Goal: Find specific page/section: Find specific page/section

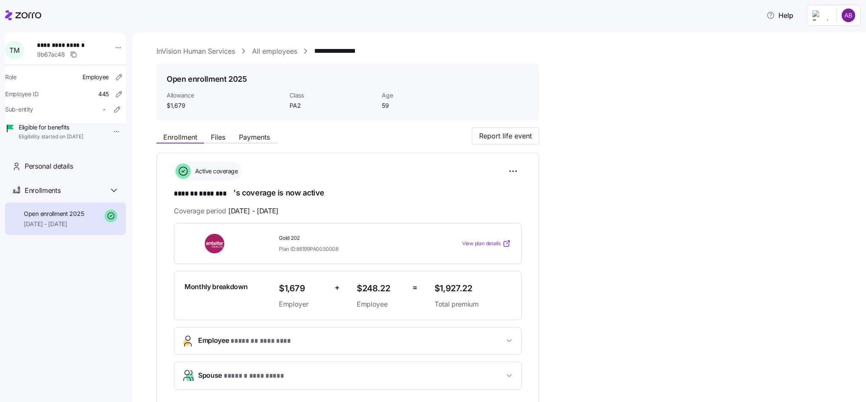
click at [279, 54] on link "All employees" at bounding box center [274, 51] width 45 height 11
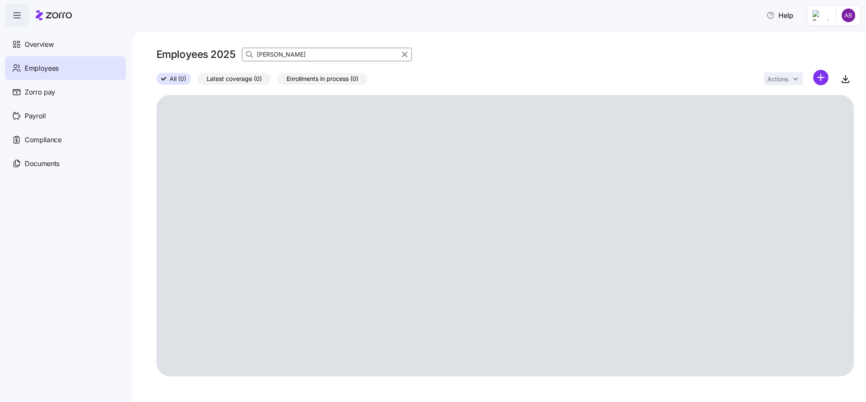
click at [245, 54] on div "[PERSON_NAME]" at bounding box center [327, 55] width 170 height 14
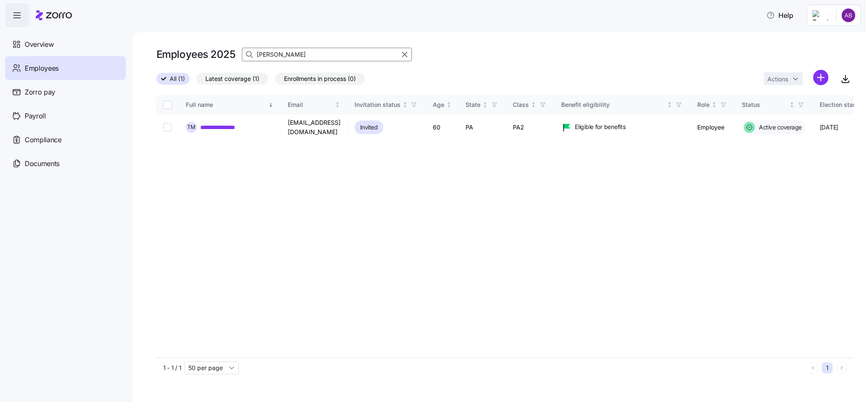
type input "[PERSON_NAME]"
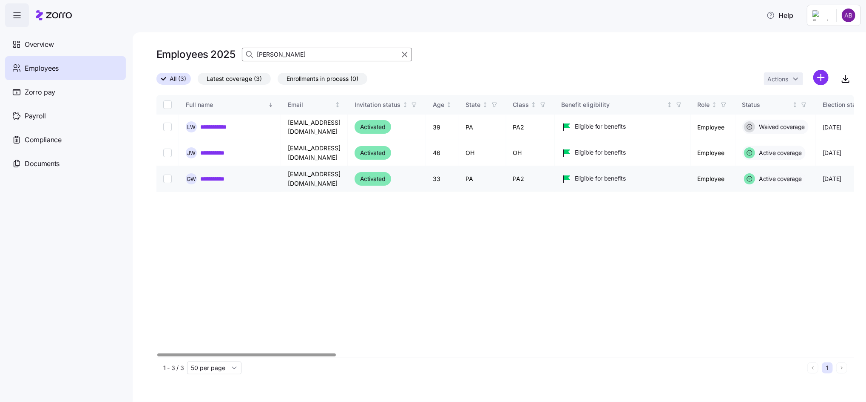
click at [212, 174] on link "**********" at bounding box center [219, 178] width 38 height 9
